Goal: Communication & Community: Connect with others

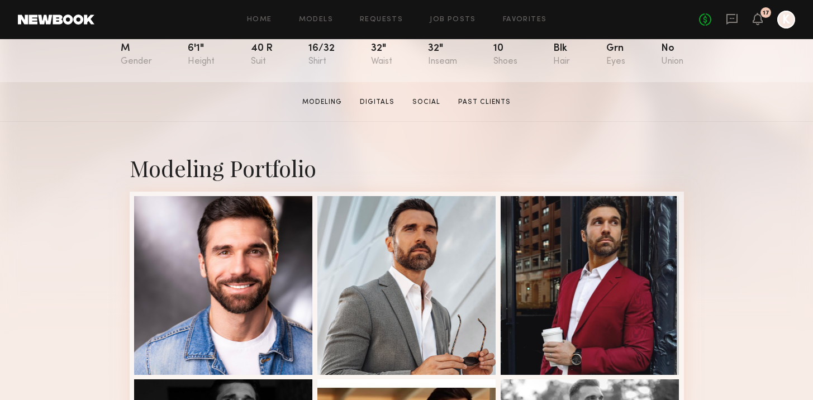
scroll to position [176, 0]
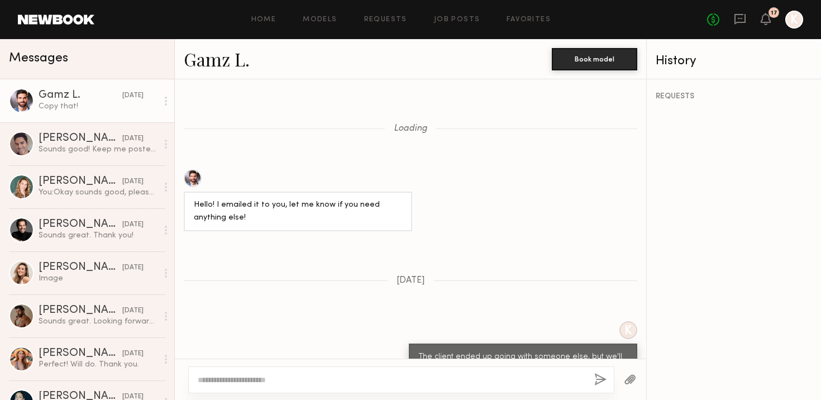
click at [58, 133] on div "Edwin B." at bounding box center [81, 138] width 84 height 11
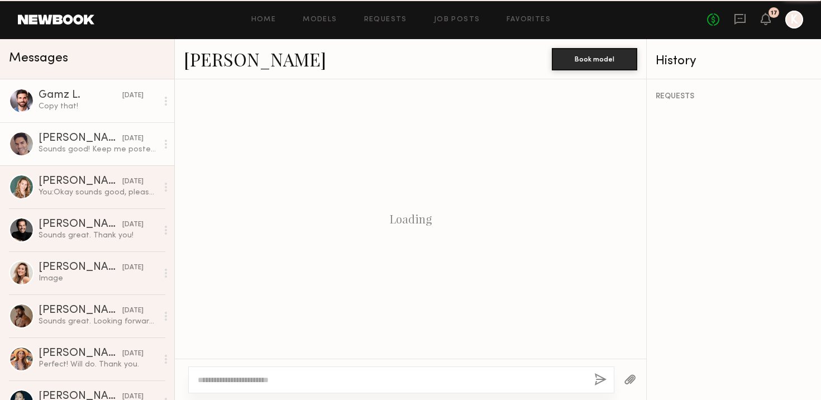
scroll to position [440, 0]
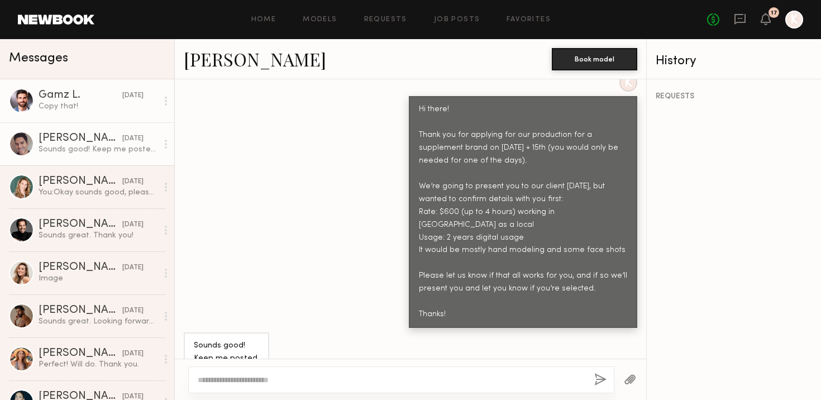
click at [58, 114] on link "Gamz L. 08/08/2025 Copy that!" at bounding box center [87, 100] width 174 height 43
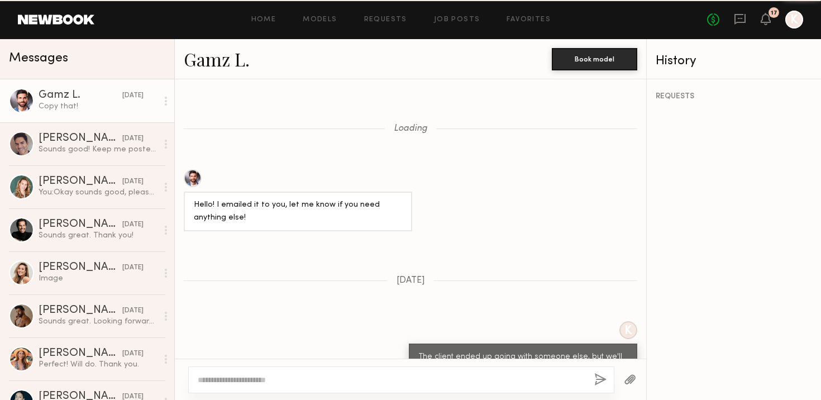
scroll to position [817, 0]
